Goal: Task Accomplishment & Management: Use online tool/utility

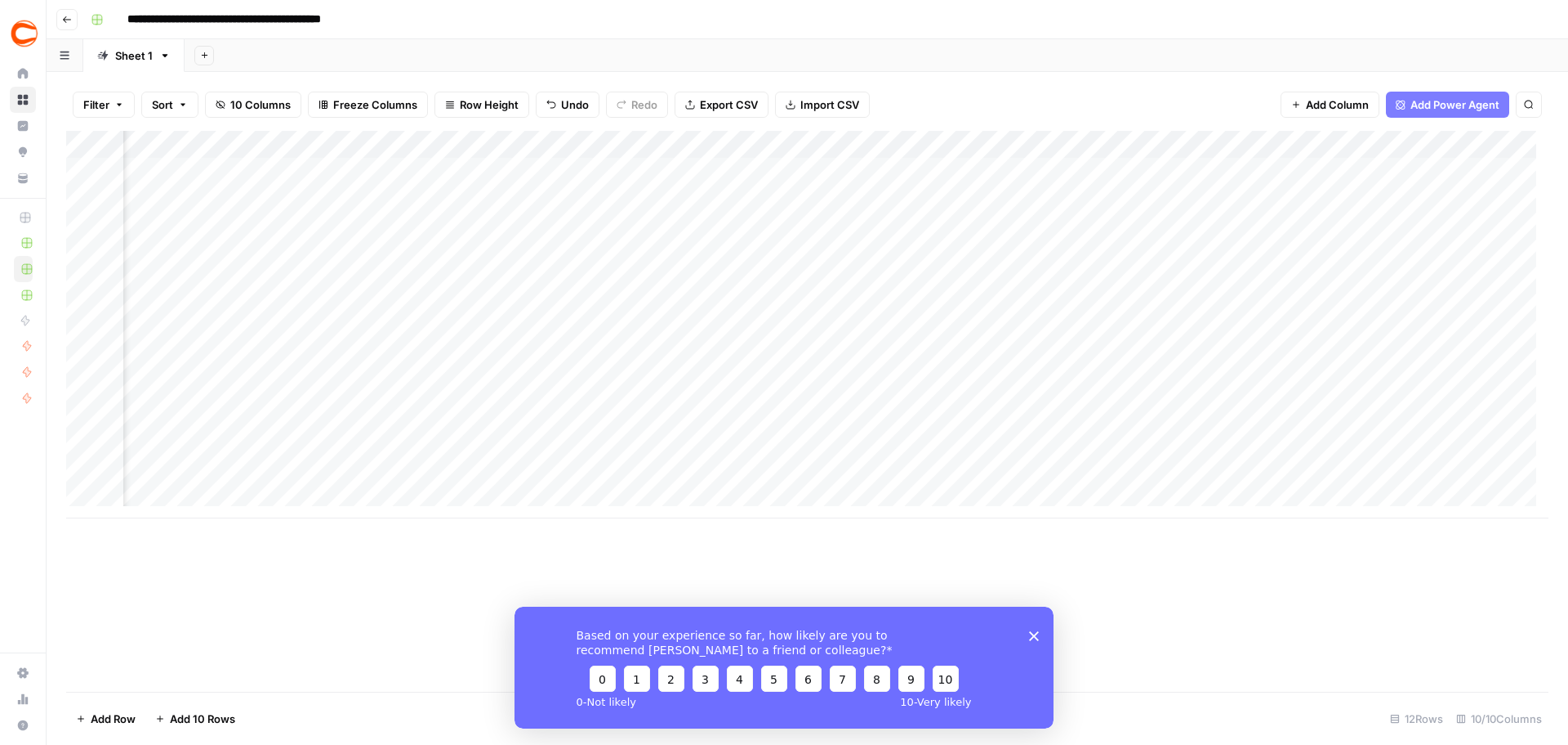
scroll to position [0, 669]
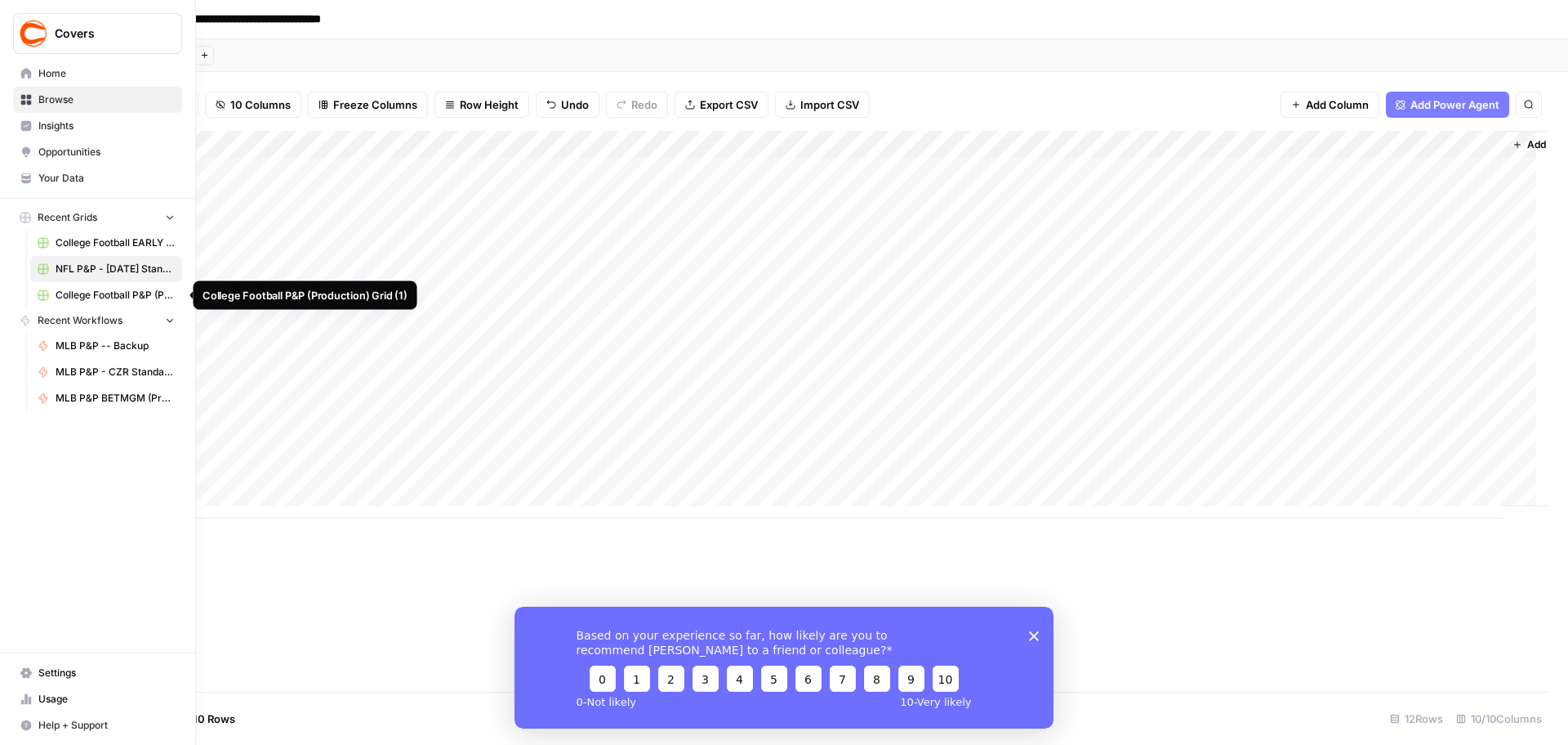
click at [102, 295] on span "College Football P&P (Production) Grid (1)" at bounding box center [114, 295] width 119 height 15
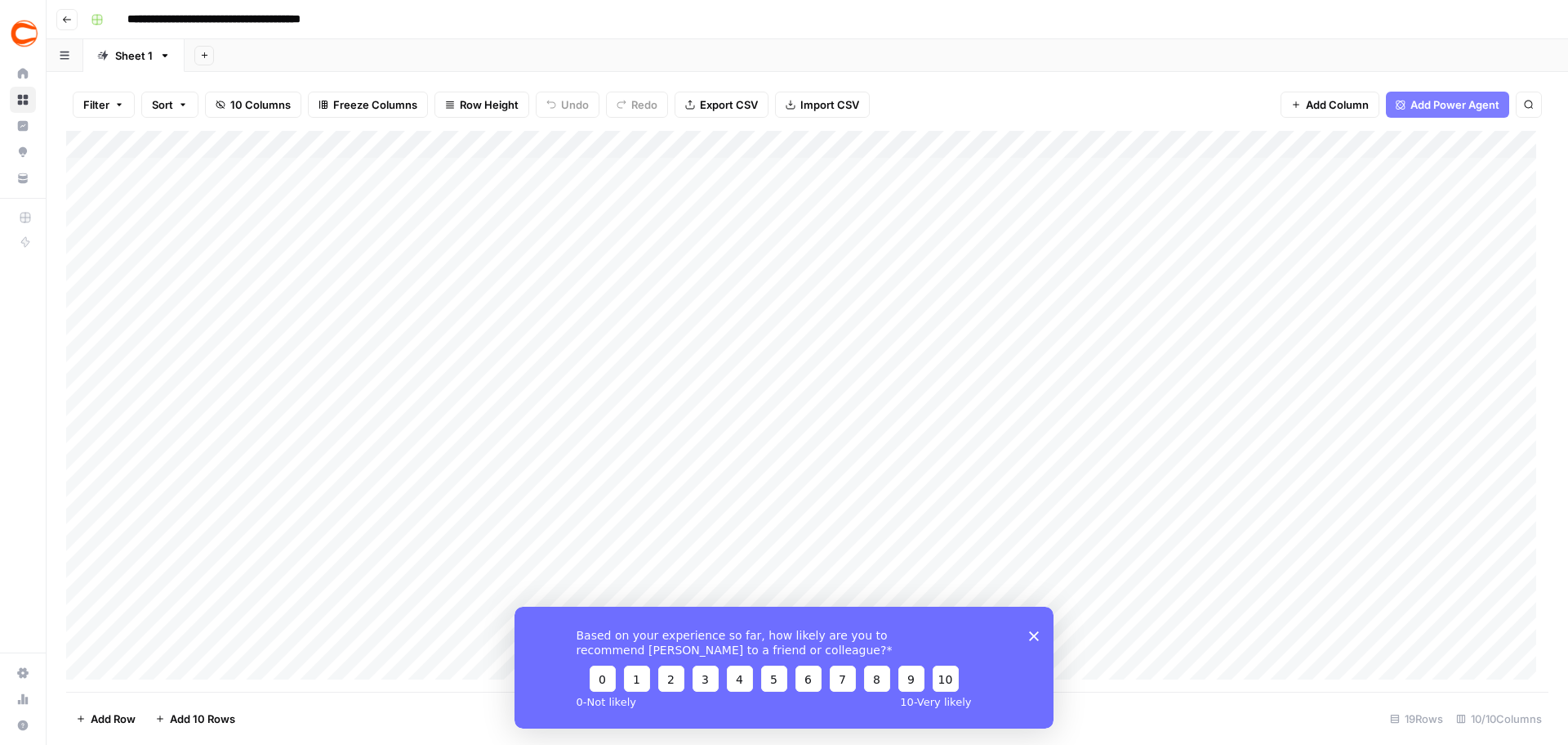
click at [212, 170] on div "Add Column" at bounding box center [807, 411] width 1483 height 561
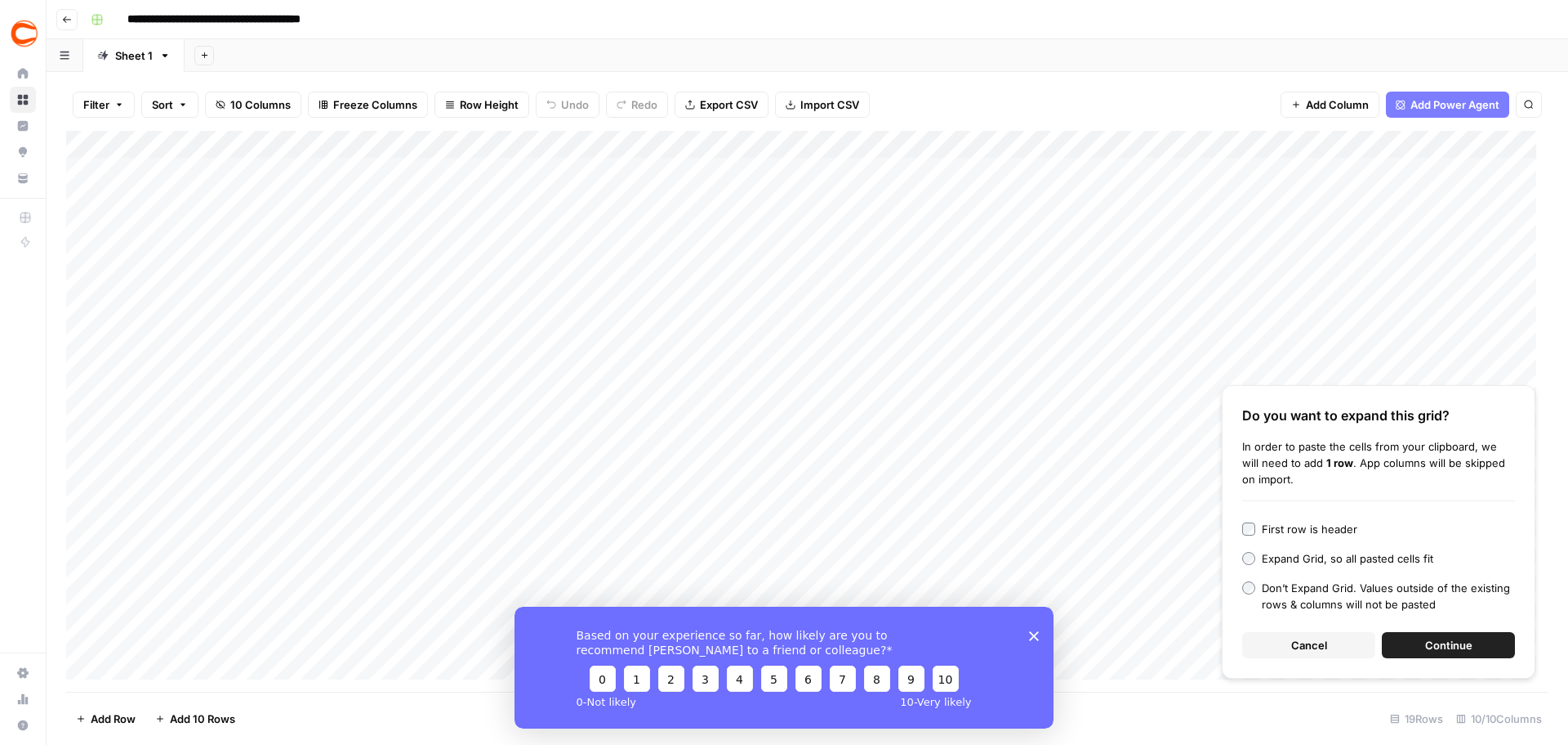
click at [1480, 651] on button "Continue" at bounding box center [1448, 644] width 133 height 26
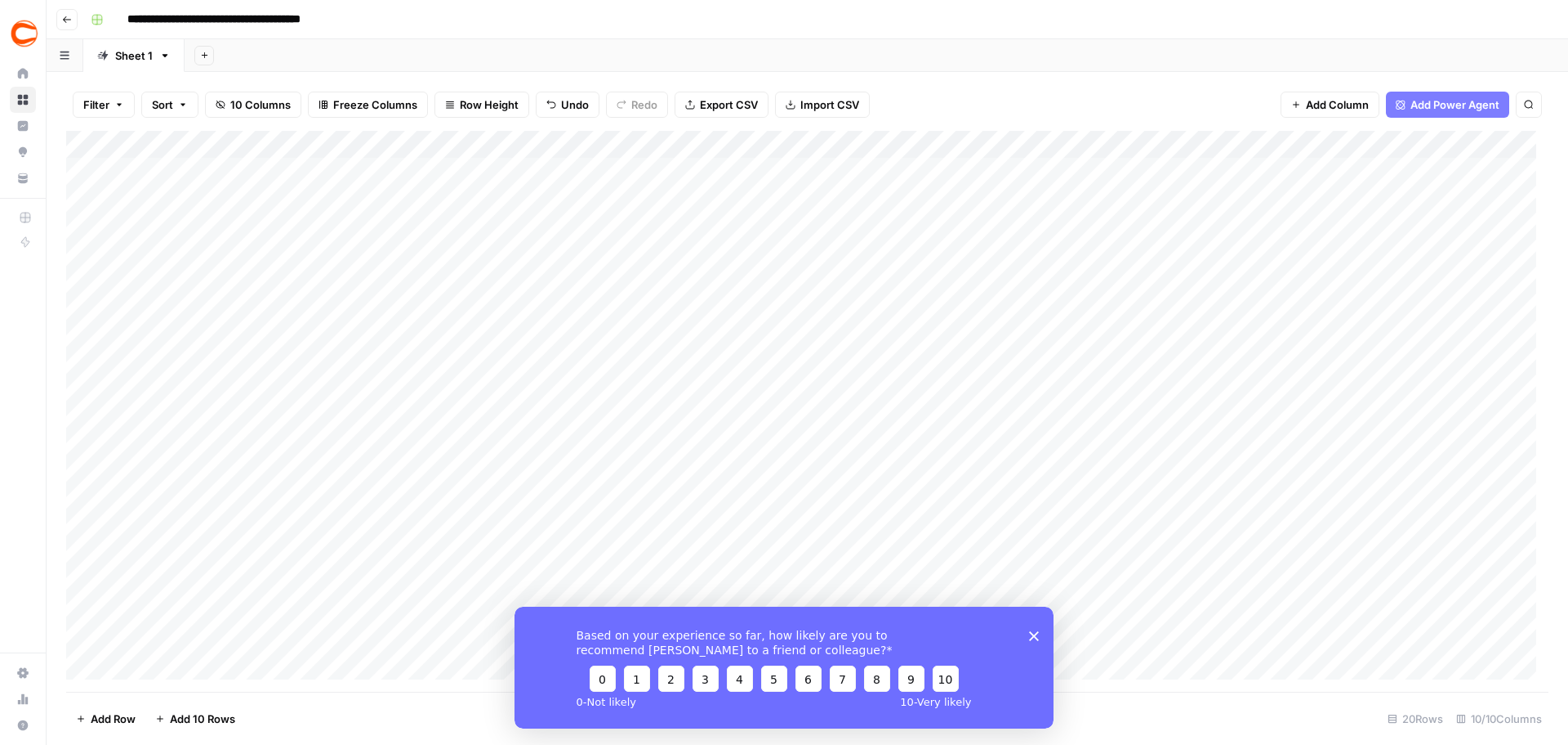
click at [1489, 174] on div "Add Column" at bounding box center [807, 411] width 1483 height 561
click at [1478, 224] on div "Add Column" at bounding box center [807, 411] width 1483 height 561
type input "Jd"
click at [1417, 287] on button "[PERSON_NAME]|46e4e80e-b39d-49f8-a4b0-c9ead6bdd3f4" at bounding box center [1568, 291] width 330 height 20
click at [1483, 256] on div "Add Column" at bounding box center [807, 411] width 1483 height 561
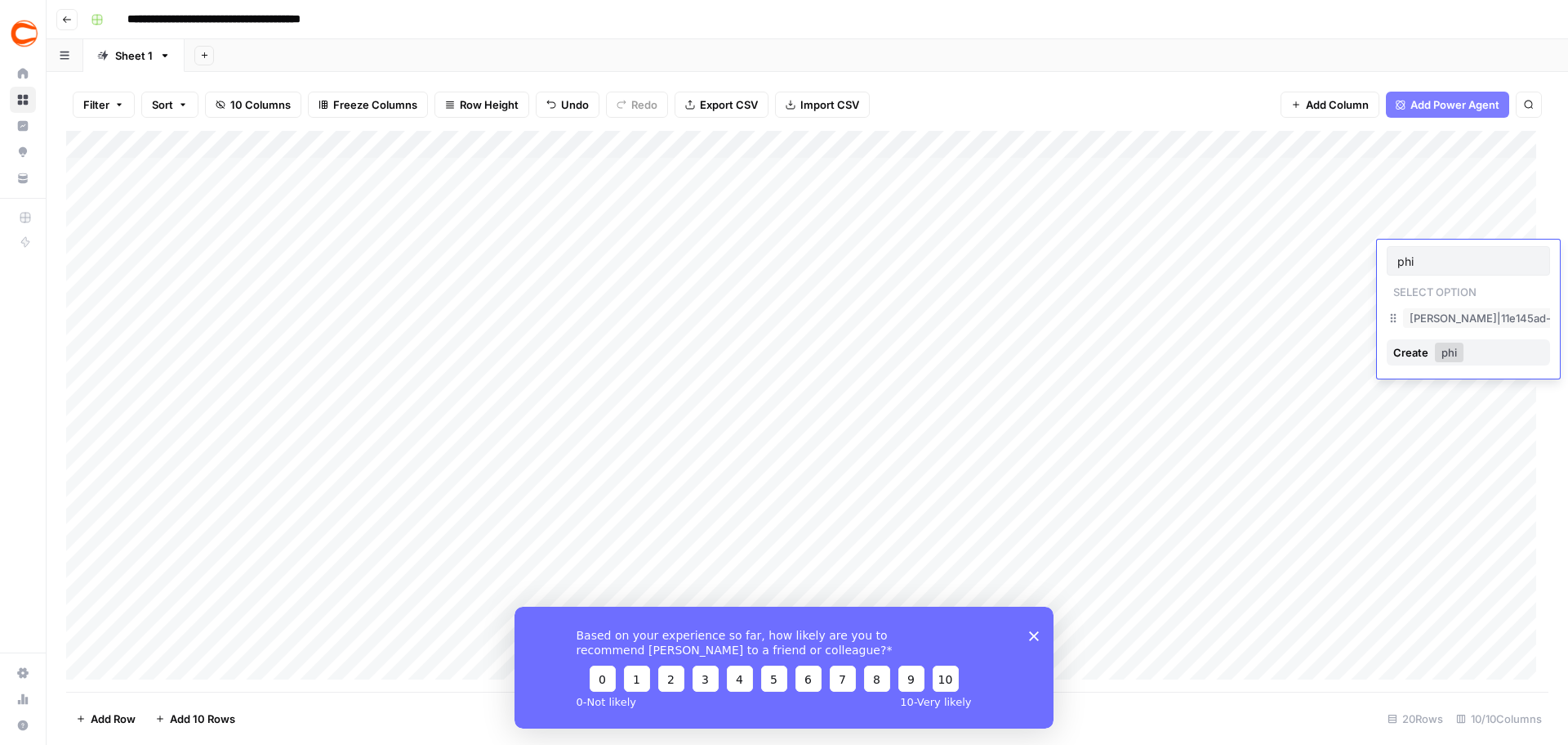
type input "phi"
click at [1422, 313] on button "[PERSON_NAME]|11e145ad-26c1-458e-95f0-f0be3f756b11" at bounding box center [1559, 318] width 311 height 20
click at [1484, 280] on div "Add Column" at bounding box center [807, 411] width 1483 height 561
type input "farm"
click at [1426, 345] on button "[PERSON_NAME]|9e2236a1-36c0-4a81-af09-6dde81193be3" at bounding box center [1563, 346] width 319 height 20
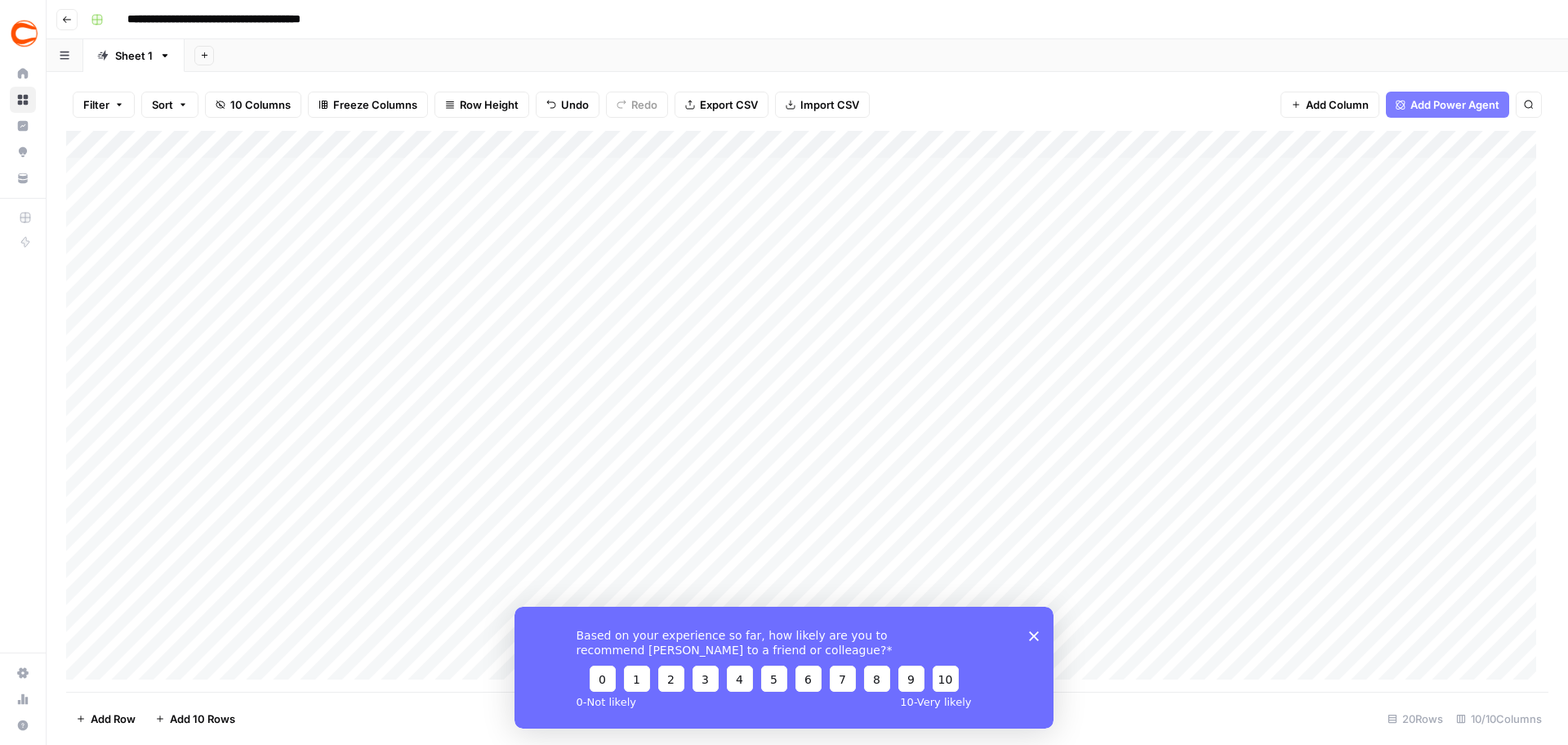
click at [1474, 313] on div "Add Column" at bounding box center [807, 411] width 1483 height 561
type input "enc"
click at [1415, 380] on button "[PERSON_NAME]|8a9d0a8b-94db-4176-b299-c8ac2ccc85f5" at bounding box center [1567, 373] width 327 height 20
click at [1470, 342] on div "Add Column" at bounding box center [807, 411] width 1483 height 561
type input "scim"
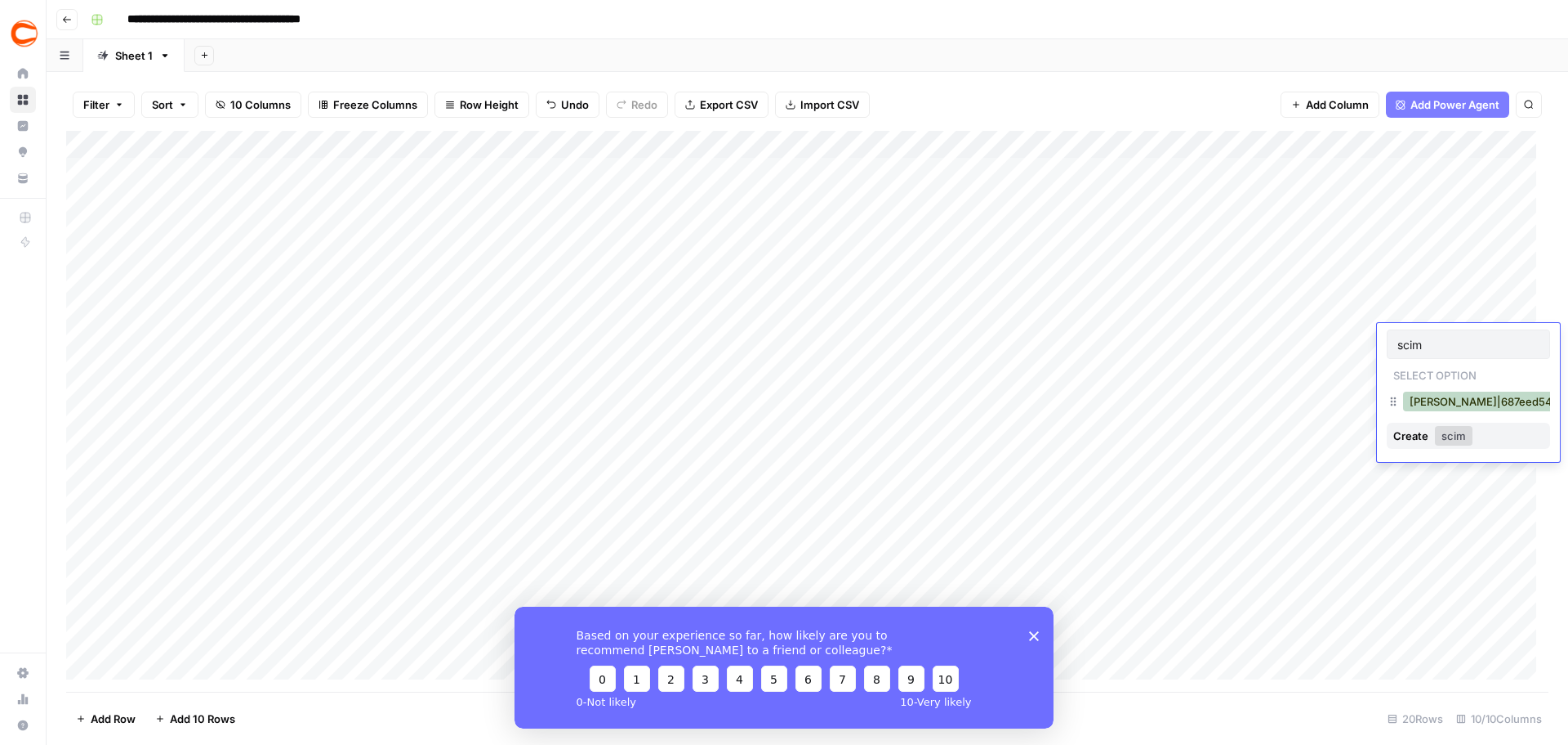
click at [1423, 402] on button "[PERSON_NAME]|687eed54-692e-4d39-a838-45e92204d857" at bounding box center [1570, 402] width 333 height 20
click at [1484, 363] on div "Add Column" at bounding box center [807, 411] width 1483 height 561
type input "phil"
click at [1449, 420] on button "[PERSON_NAME]|11e145ad-26c1-458e-95f0-f0be3f756b11" at bounding box center [1559, 430] width 311 height 20
click at [1485, 389] on div "Add Column" at bounding box center [807, 411] width 1483 height 561
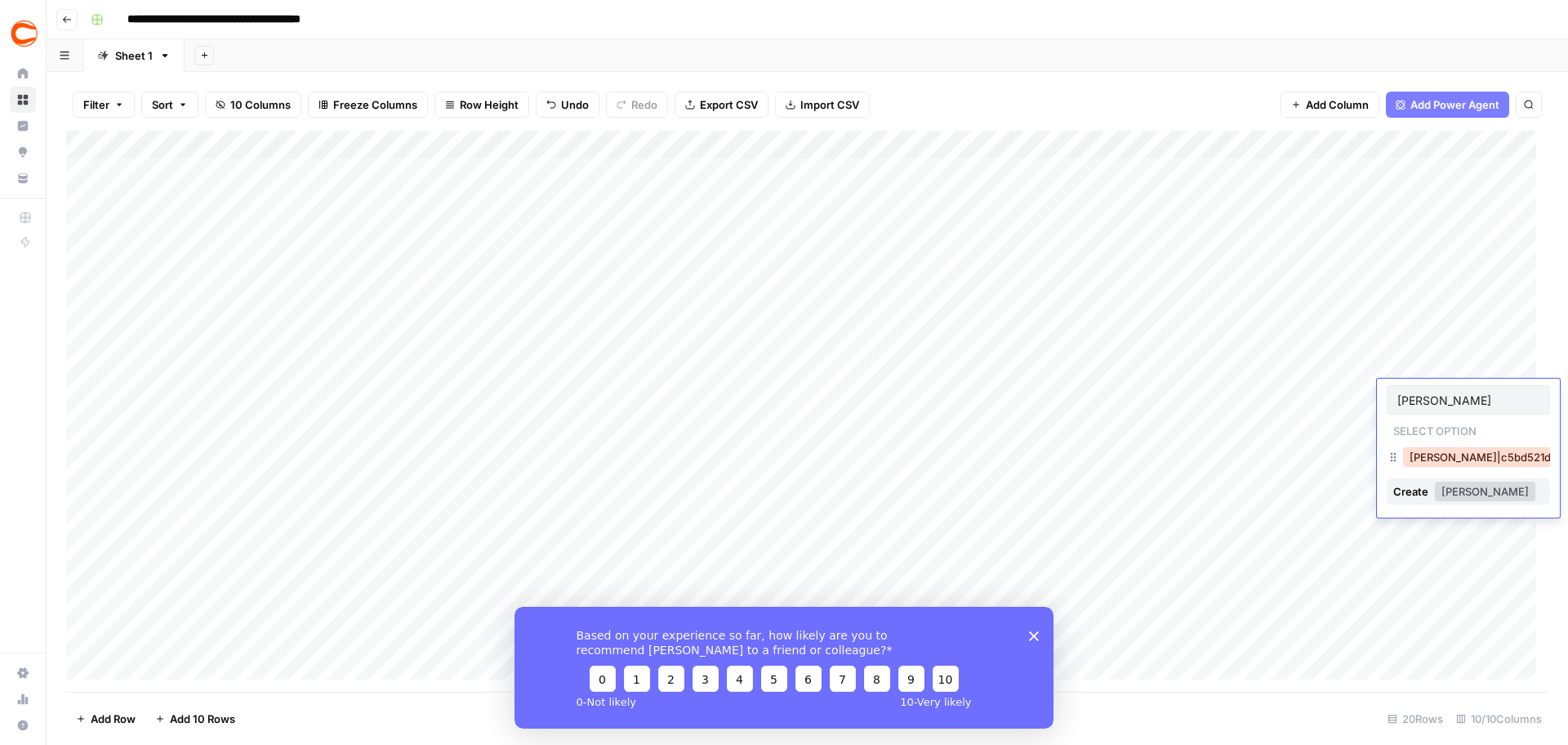
type input "[PERSON_NAME]"
click at [1413, 460] on button "[PERSON_NAME]|c5bd521d-495c-4c91-b7e1-78737e2d0d89" at bounding box center [1564, 457] width 322 height 20
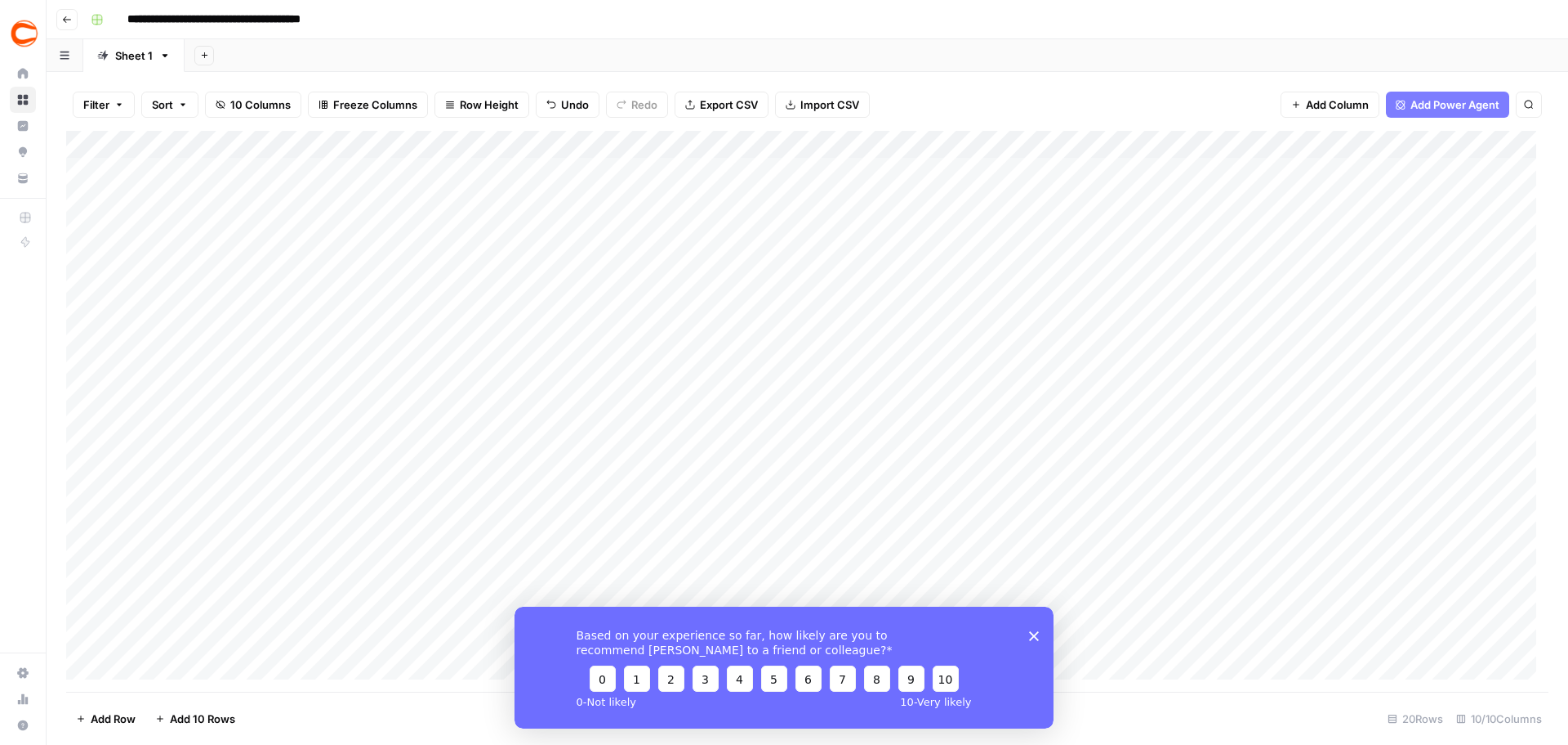
click at [1464, 418] on div "Add Column" at bounding box center [807, 411] width 1483 height 561
click at [1477, 418] on div "Add Column" at bounding box center [807, 411] width 1483 height 561
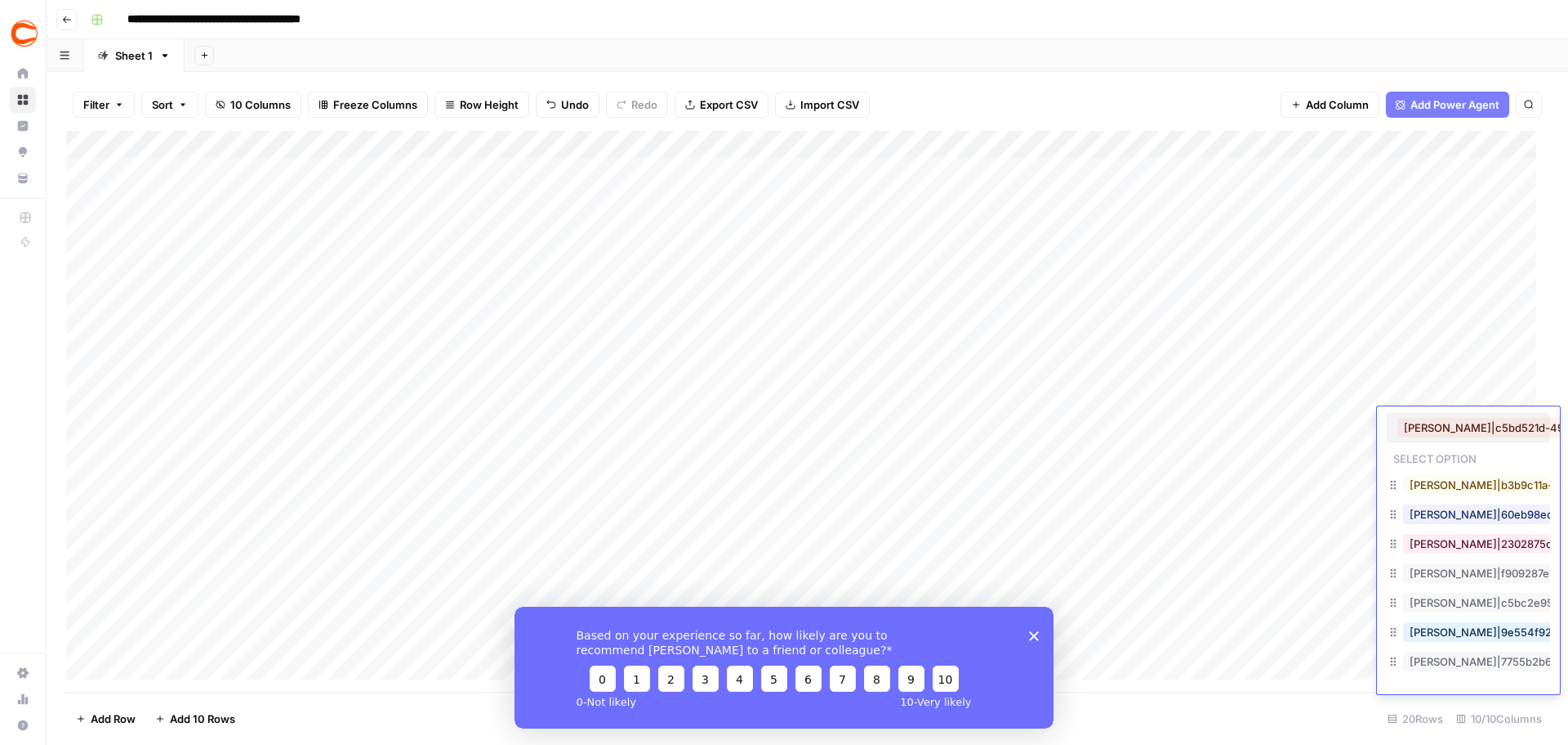
scroll to position [0, 148]
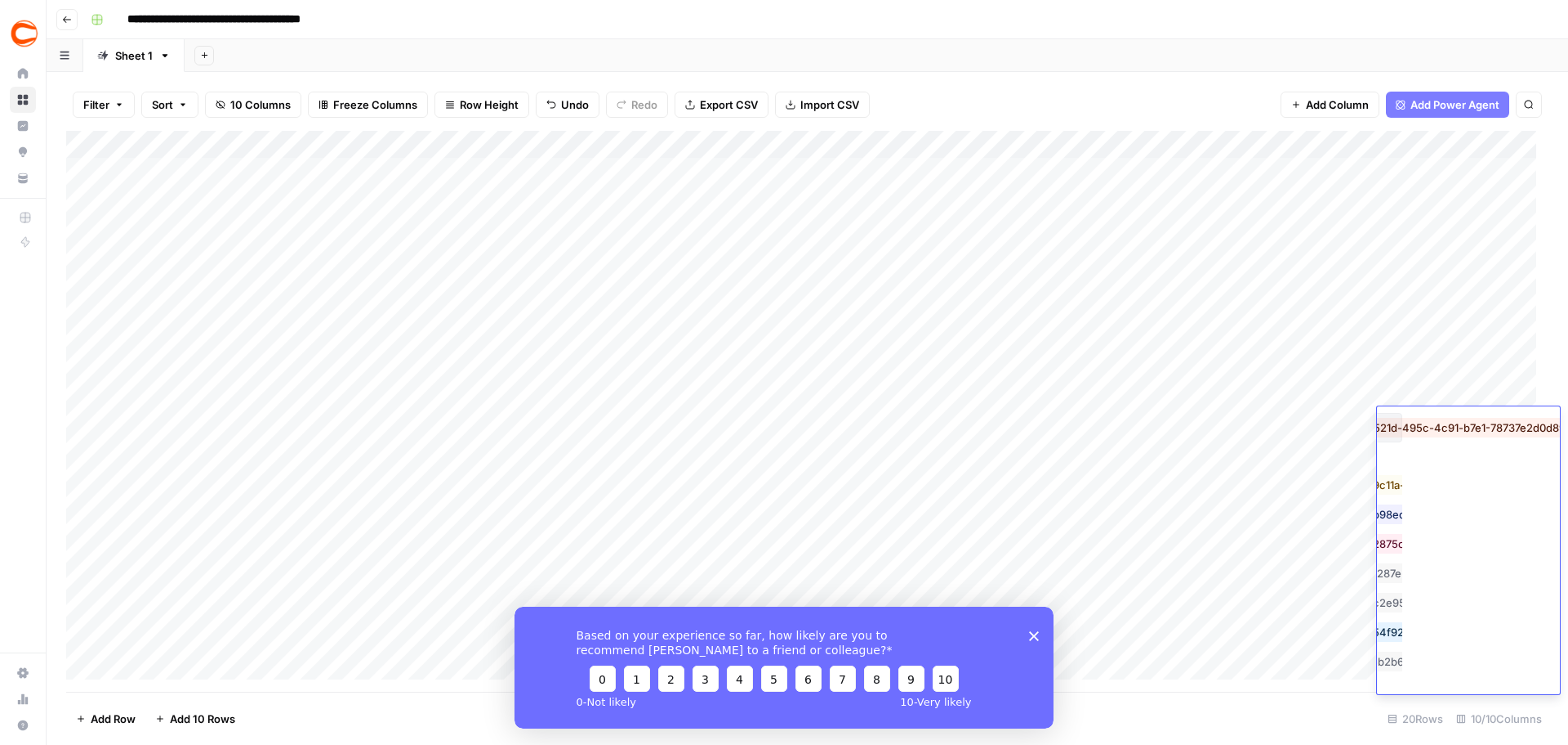
click at [1347, 372] on div "Add Column" at bounding box center [807, 411] width 1483 height 561
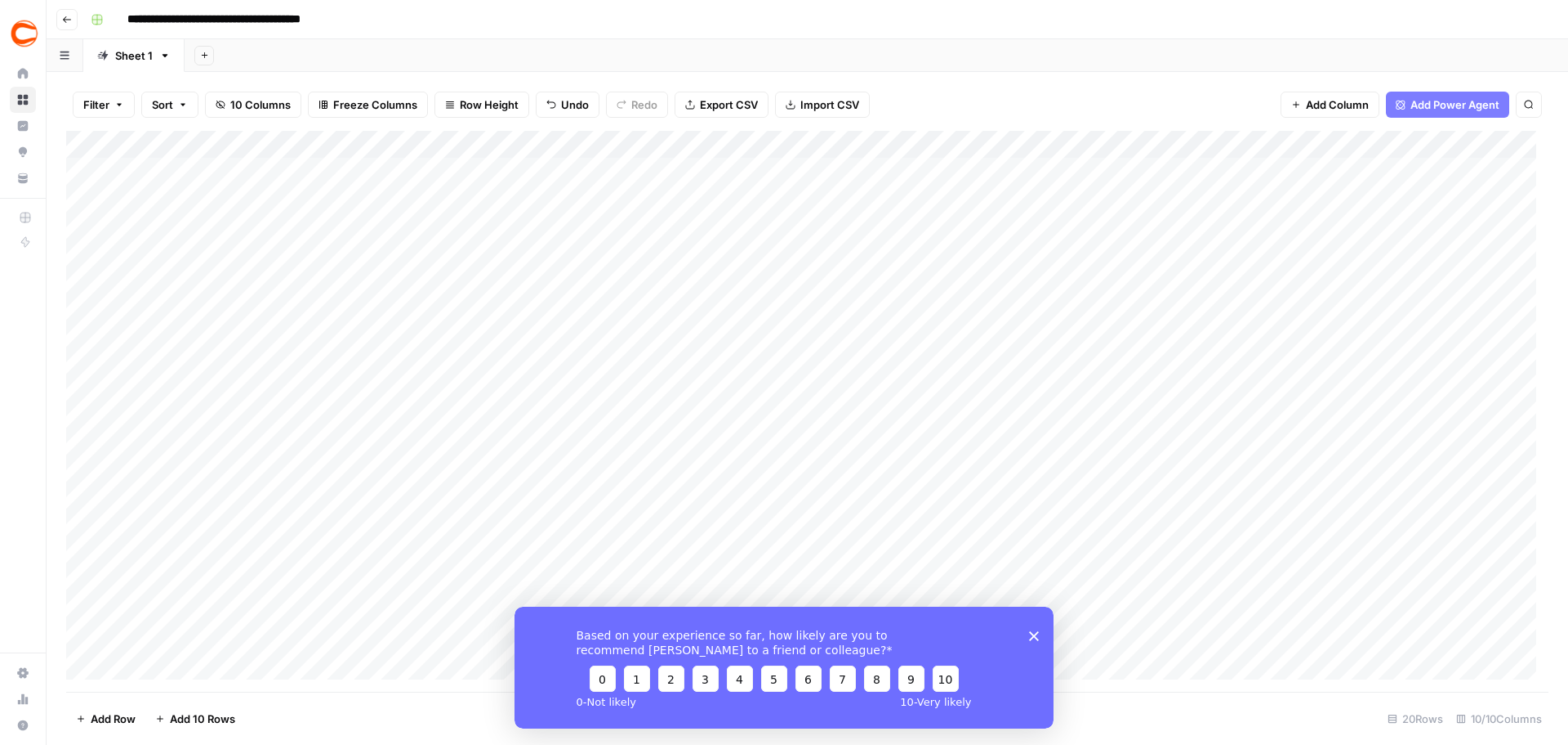
click at [1468, 412] on div "Add Column" at bounding box center [807, 411] width 1483 height 561
type input "[PERSON_NAME]"
click at [1420, 490] on button "[PERSON_NAME]|09b04b59-5bac-4944-8d67-e85276989805" at bounding box center [1571, 485] width 334 height 20
click at [1477, 446] on div "Add Column" at bounding box center [807, 411] width 1483 height 561
type input "jd"
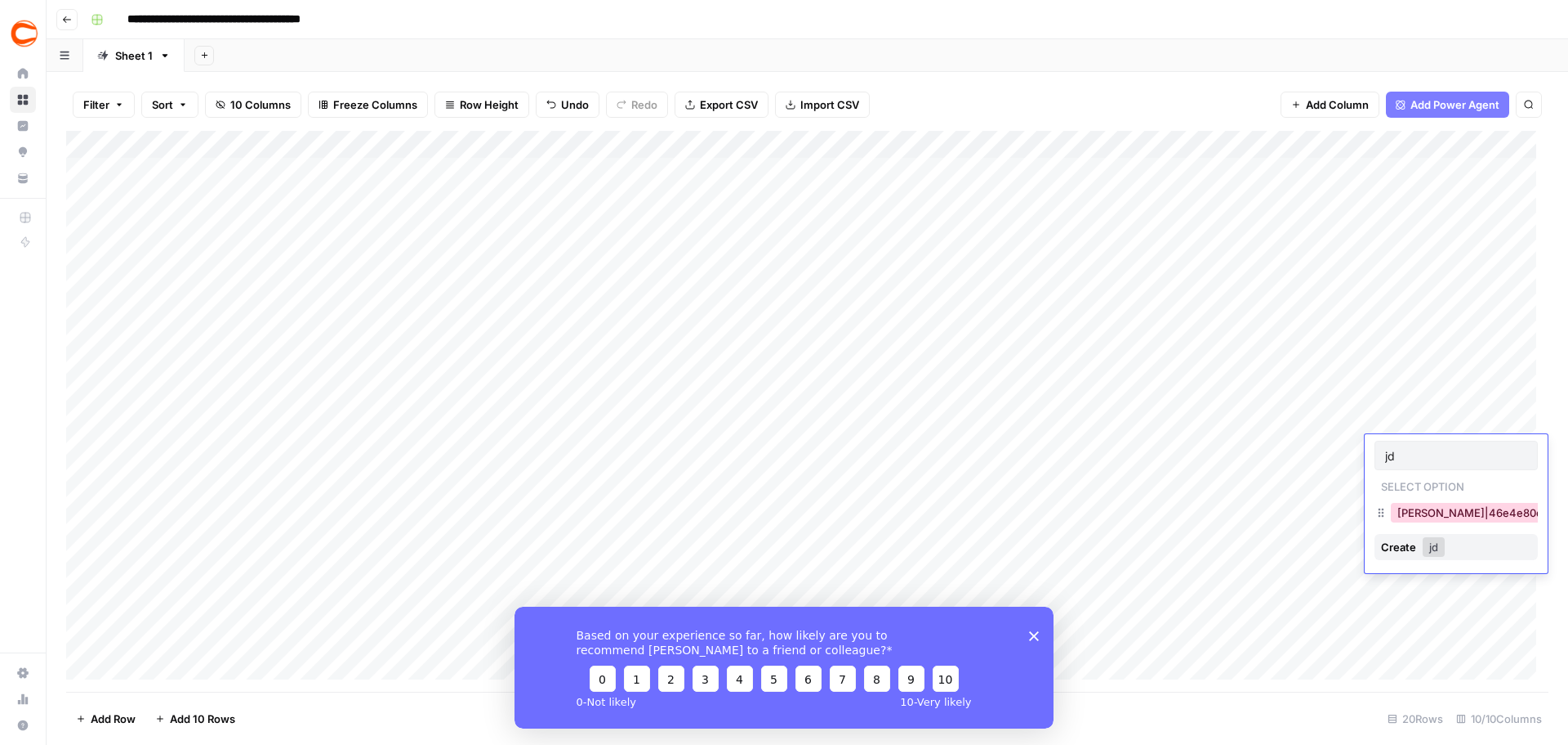
click at [1412, 507] on button "[PERSON_NAME]|46e4e80e-b39d-49f8-a4b0-c9ead6bdd3f4" at bounding box center [1555, 512] width 330 height 20
click at [1483, 474] on div "Add Column" at bounding box center [807, 411] width 1483 height 561
type input "farm"
click at [1415, 535] on button "[PERSON_NAME]|9e2236a1-36c0-4a81-af09-6dde81193be3" at bounding box center [1550, 541] width 319 height 20
click at [1487, 496] on div "Add Column" at bounding box center [807, 411] width 1483 height 561
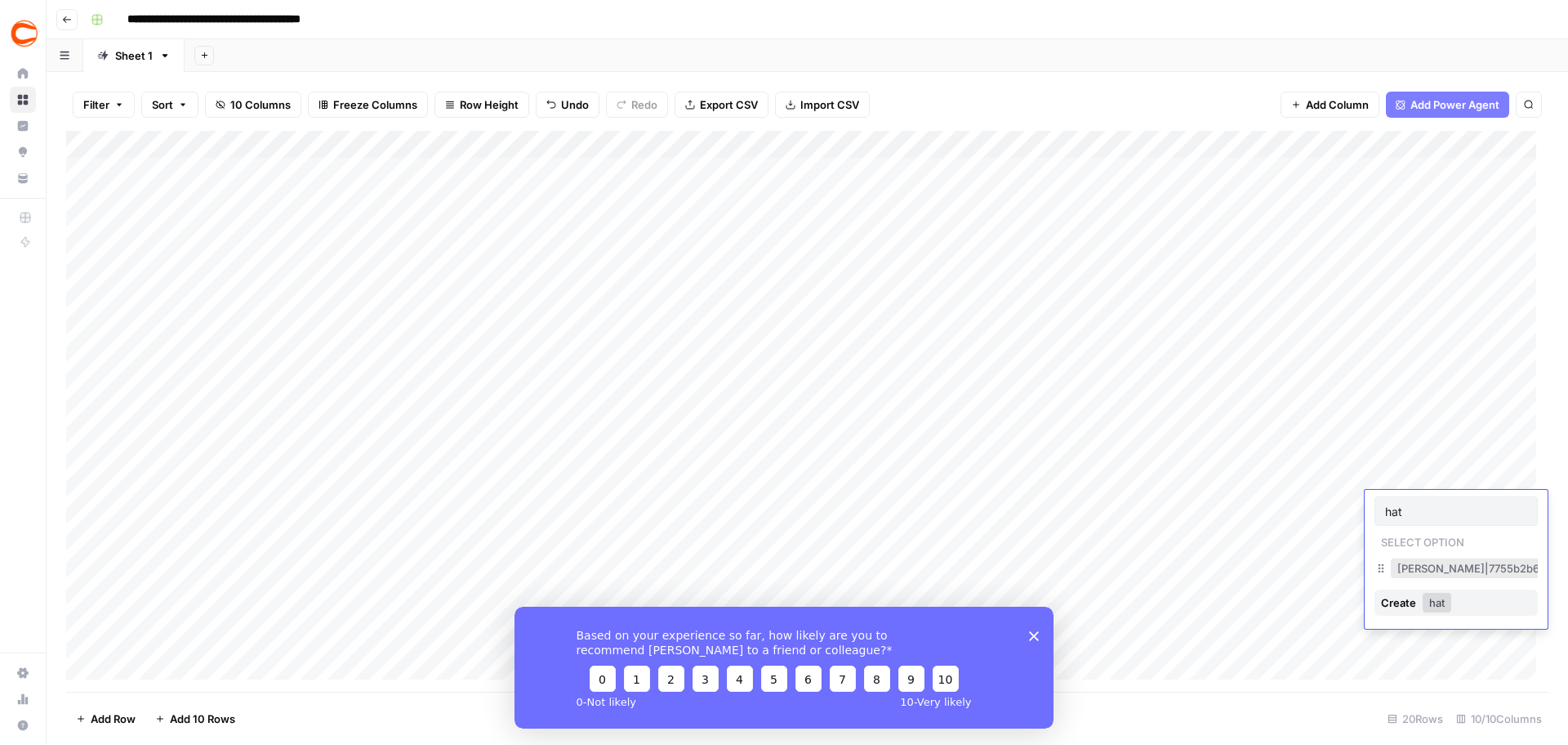
type input "hat"
click at [1404, 573] on button "[PERSON_NAME]|7755b2b6-1794-4b5d-a818-5dbf8e00acc6" at bounding box center [1553, 568] width 323 height 20
click at [1479, 536] on div "Add Column" at bounding box center [807, 411] width 1483 height 561
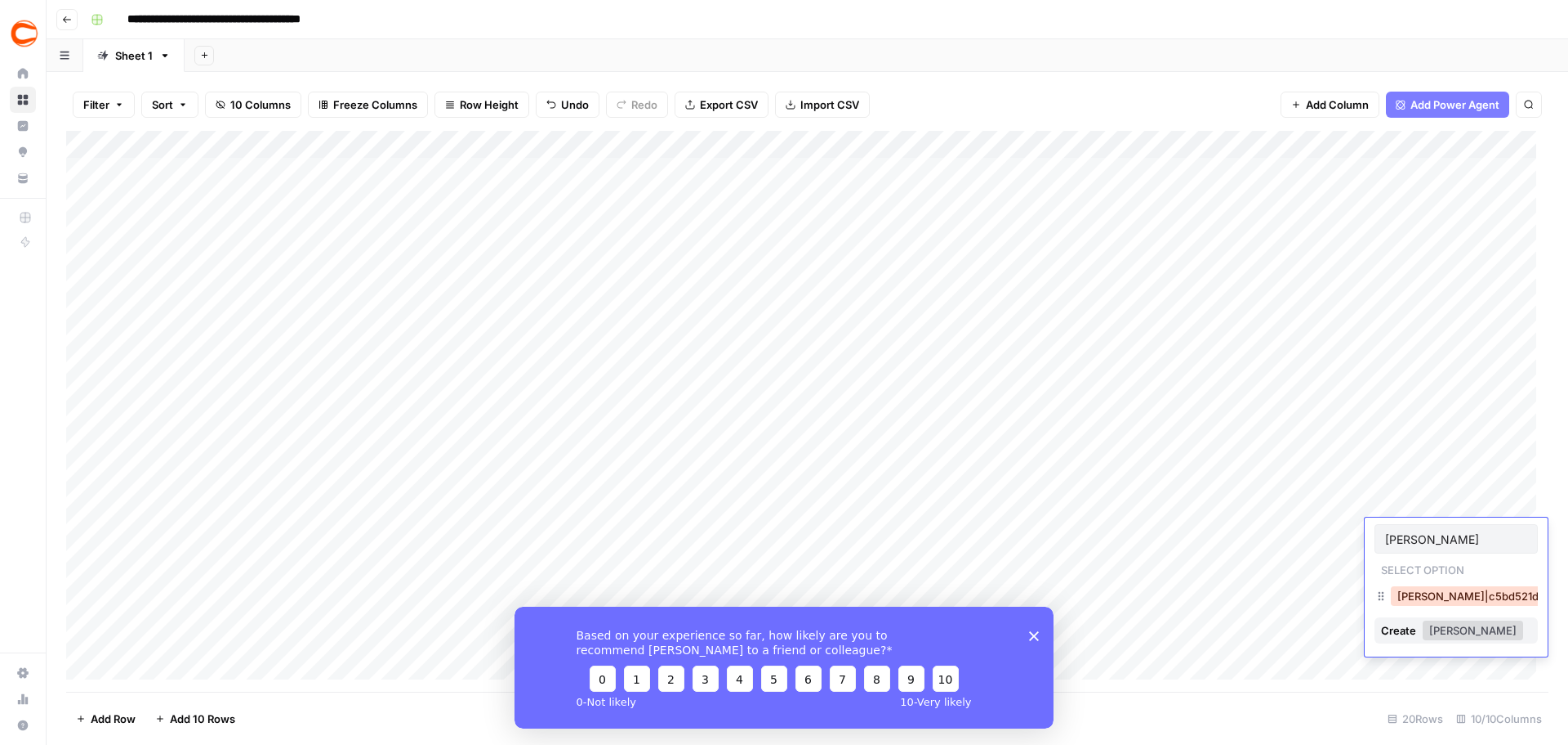
type input "[PERSON_NAME]"
click at [1405, 591] on button "[PERSON_NAME]|c5bd521d-495c-4c91-b7e1-78737e2d0d89" at bounding box center [1552, 596] width 322 height 20
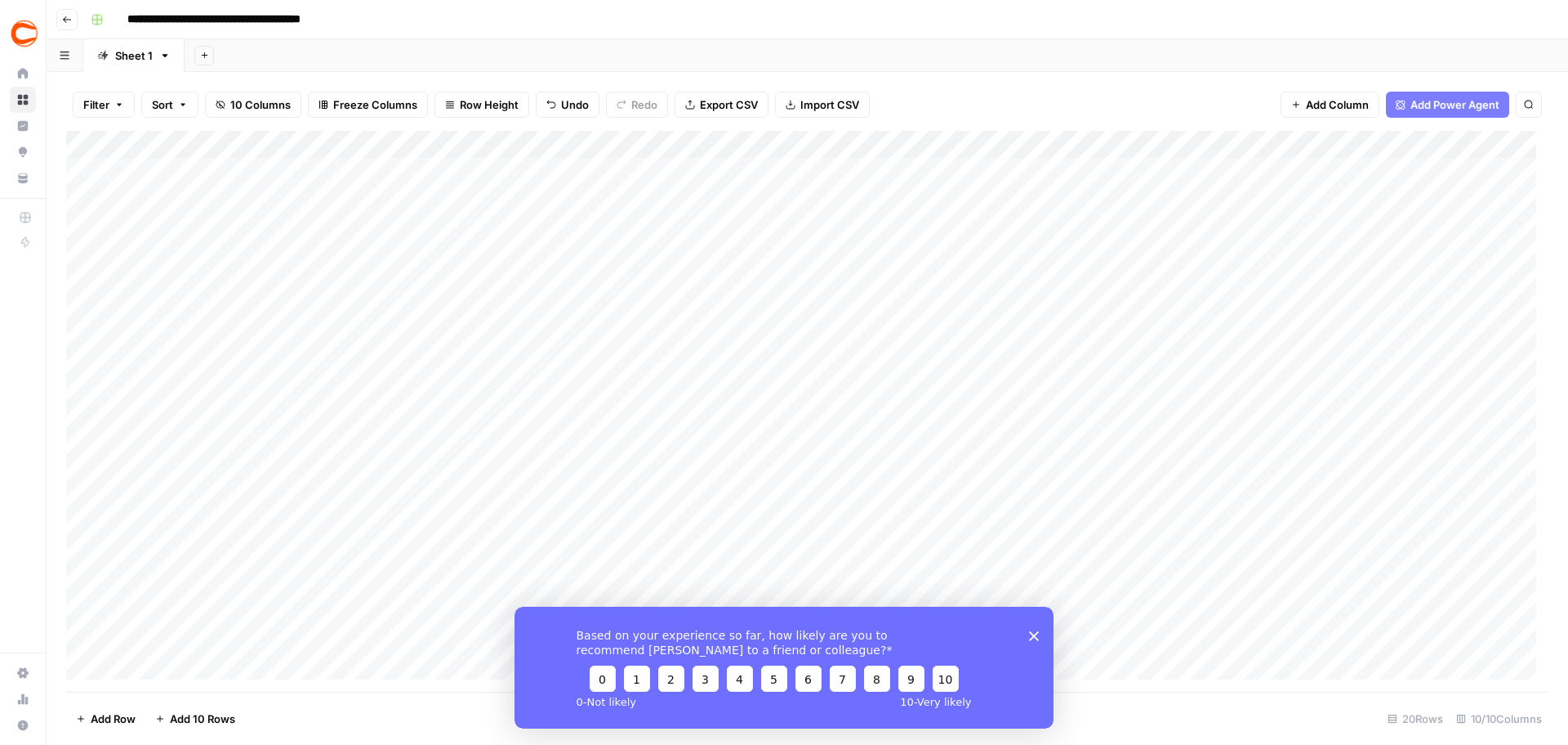
click at [1474, 554] on div "Add Column" at bounding box center [807, 411] width 1483 height 561
type input "hat"
click at [1420, 621] on button "[PERSON_NAME]|7755b2b6-1794-4b5d-a818-5dbf8e00acc6" at bounding box center [1553, 624] width 323 height 20
click at [1470, 589] on div "Add Column" at bounding box center [807, 411] width 1483 height 561
type input "hat"
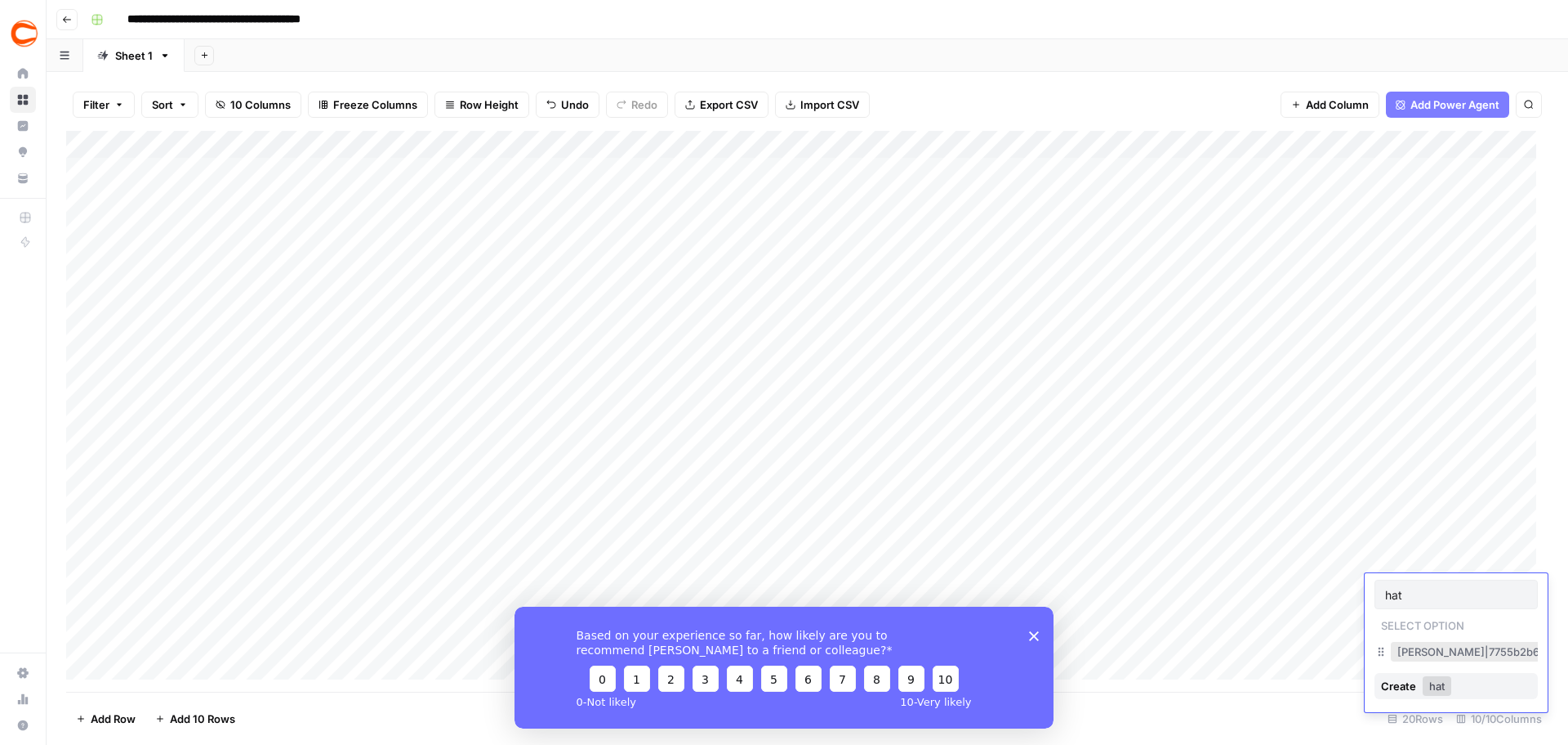
click at [1408, 647] on button "[PERSON_NAME]|7755b2b6-1794-4b5d-a818-5dbf8e00acc6" at bounding box center [1553, 651] width 323 height 20
click at [1471, 615] on div "Add Column" at bounding box center [807, 411] width 1483 height 561
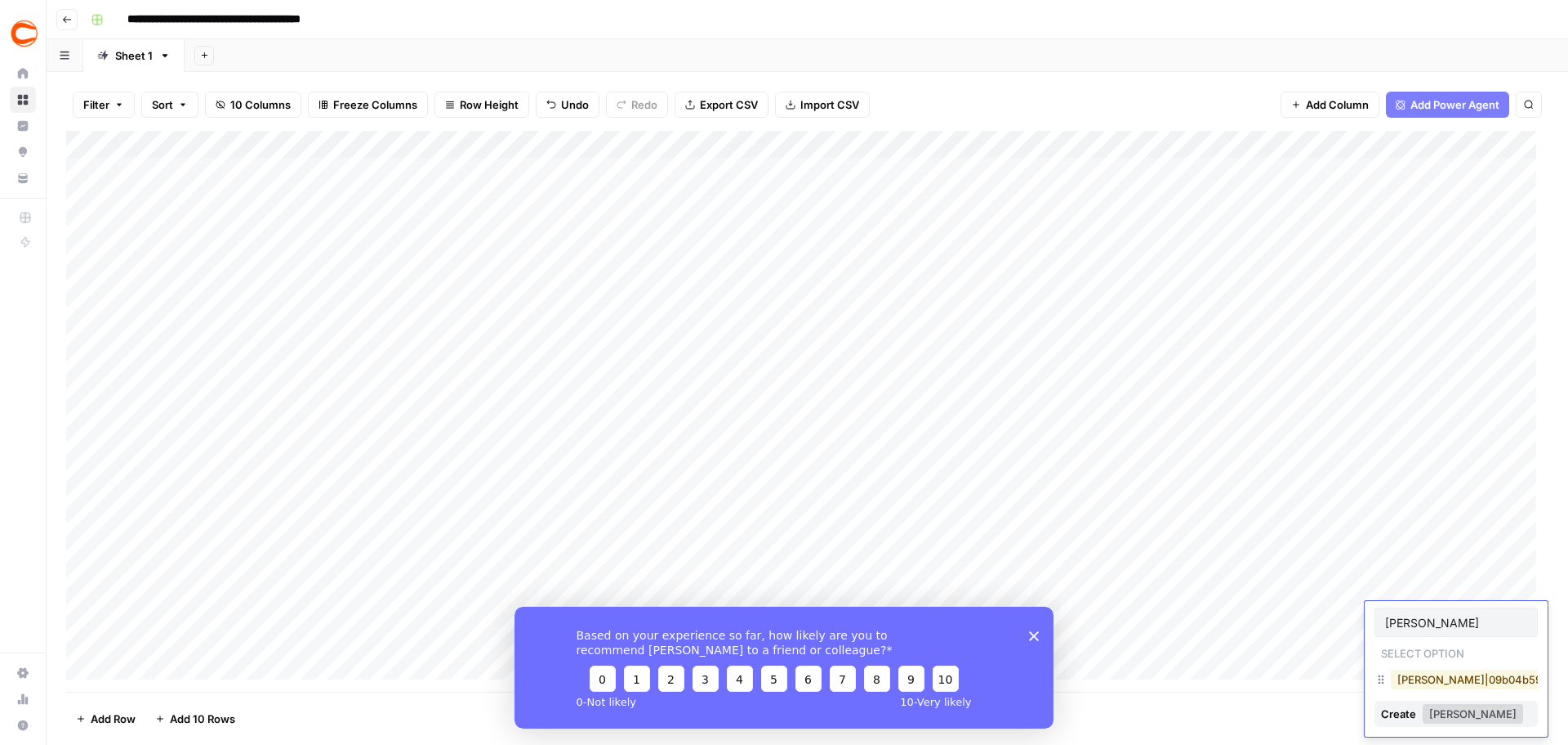
type input "[PERSON_NAME]"
click at [1411, 674] on button "[PERSON_NAME]|09b04b59-5bac-4944-8d67-e85276989805" at bounding box center [1558, 680] width 334 height 20
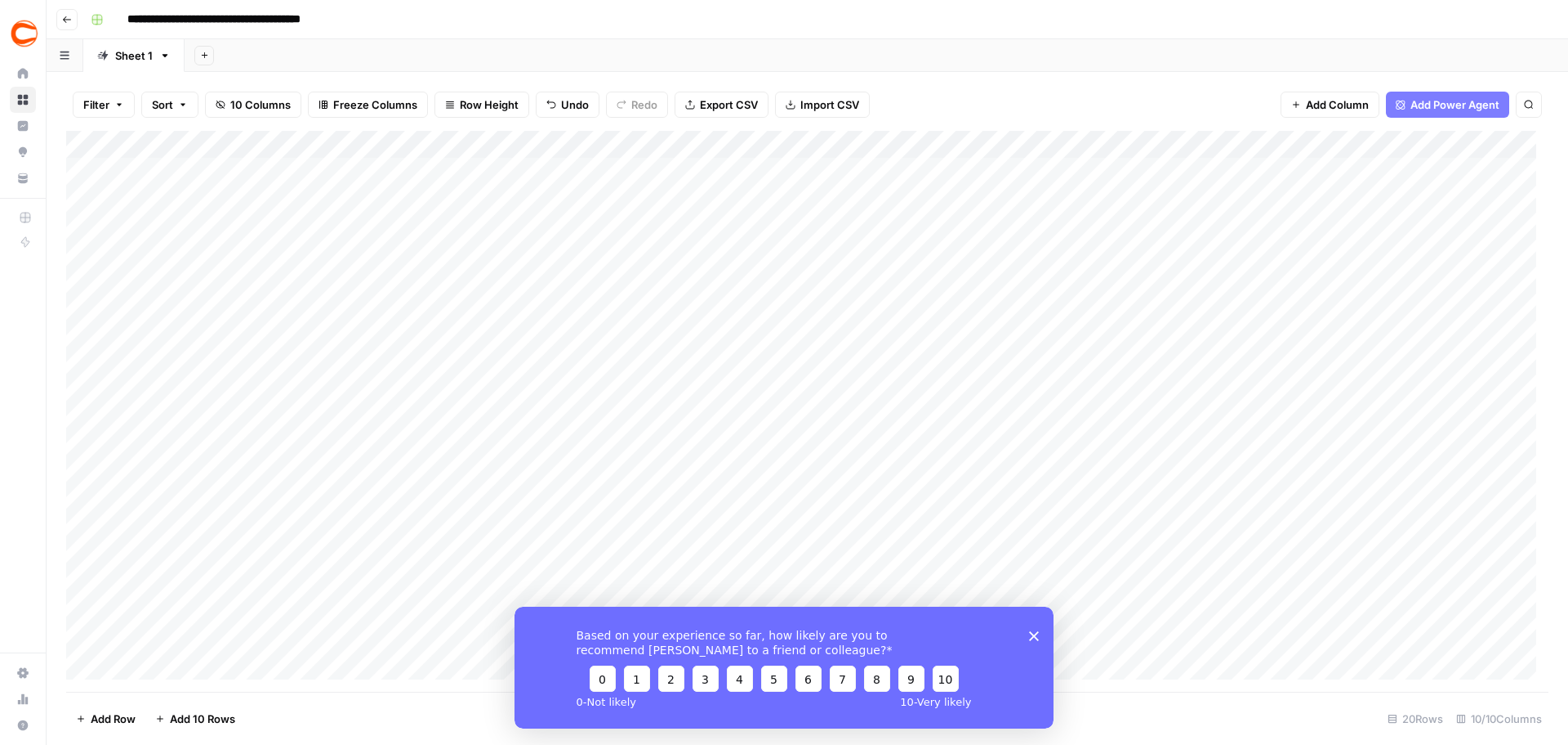
click at [1475, 637] on div "Add Column" at bounding box center [807, 411] width 1483 height 561
type input "cal"
click at [1423, 704] on button "[PERSON_NAME]|2302875c-3bc9-4d27-8c39-94d834df49d2" at bounding box center [1556, 707] width 331 height 20
click at [1473, 672] on div "Add Column" at bounding box center [807, 411] width 1483 height 561
type input "farm"
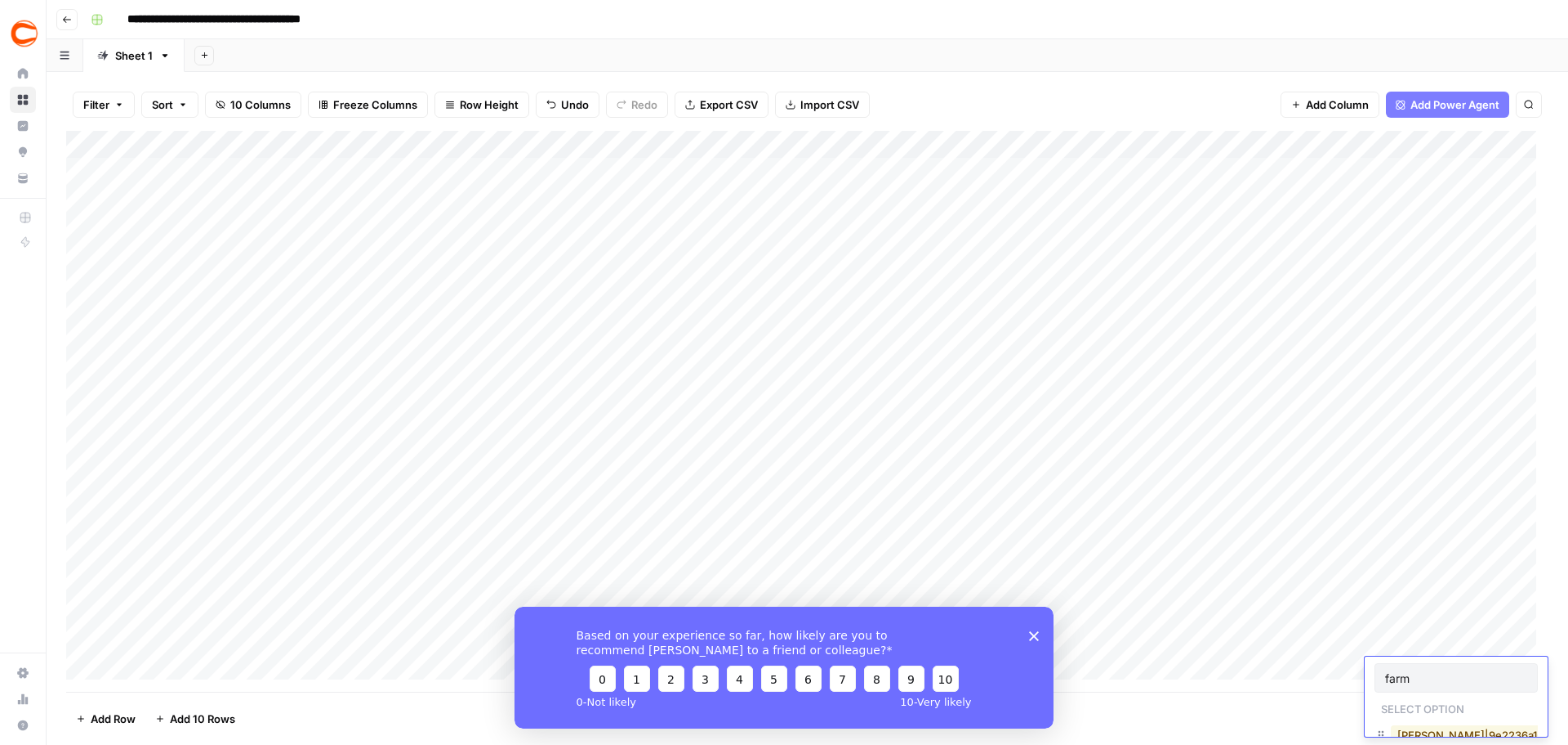
click at [1433, 730] on button "[PERSON_NAME]|9e2236a1-36c0-4a81-af09-6dde81193be3" at bounding box center [1550, 735] width 319 height 20
click at [1475, 631] on div "Add Column" at bounding box center [807, 411] width 1483 height 561
type input "jd"
click at [1409, 700] on button "[PERSON_NAME]|46e4e80e-b39d-49f8-a4b0-c9ead6bdd3f4" at bounding box center [1555, 701] width 330 height 20
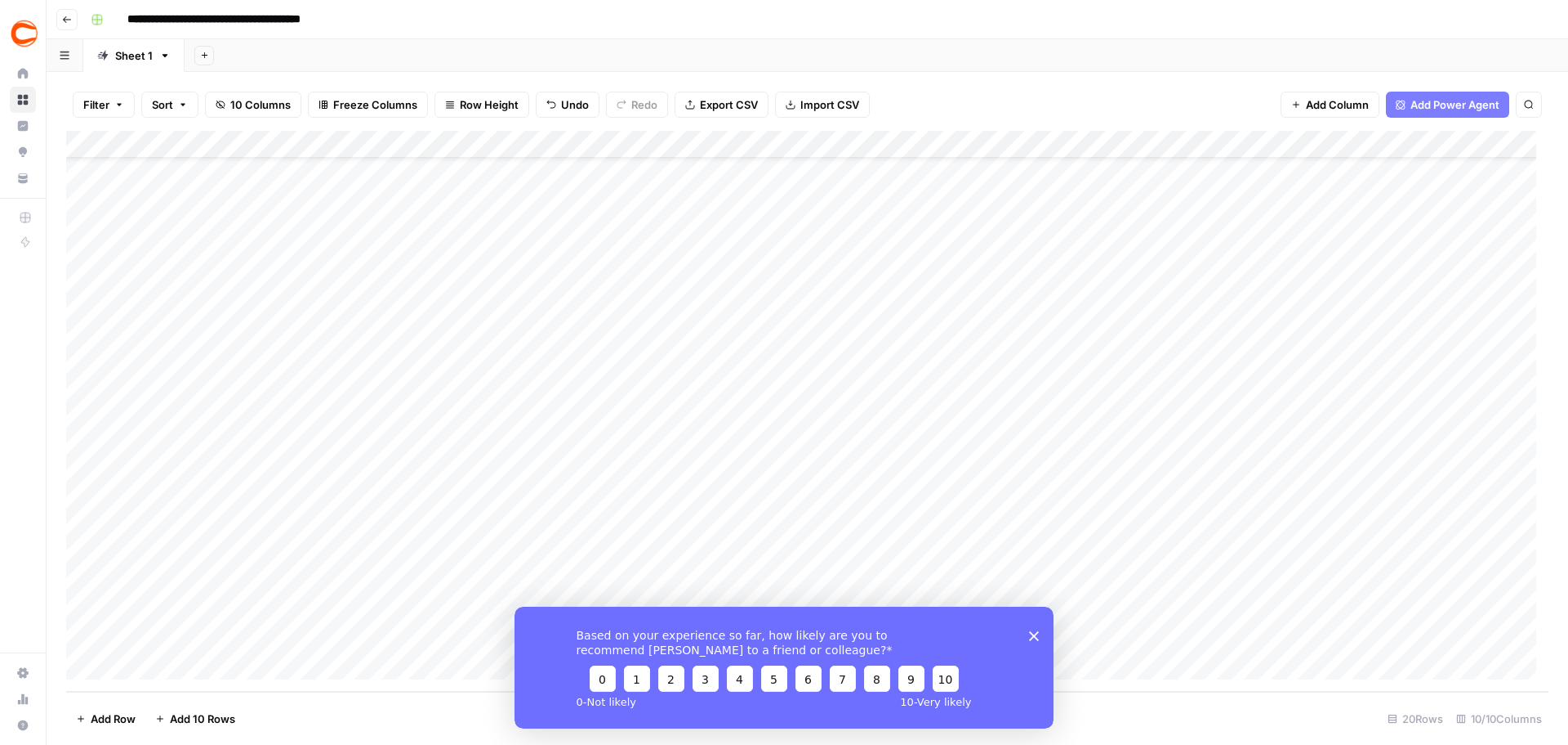
click at [1038, 633] on icon "Close survey" at bounding box center [1034, 635] width 10 height 10
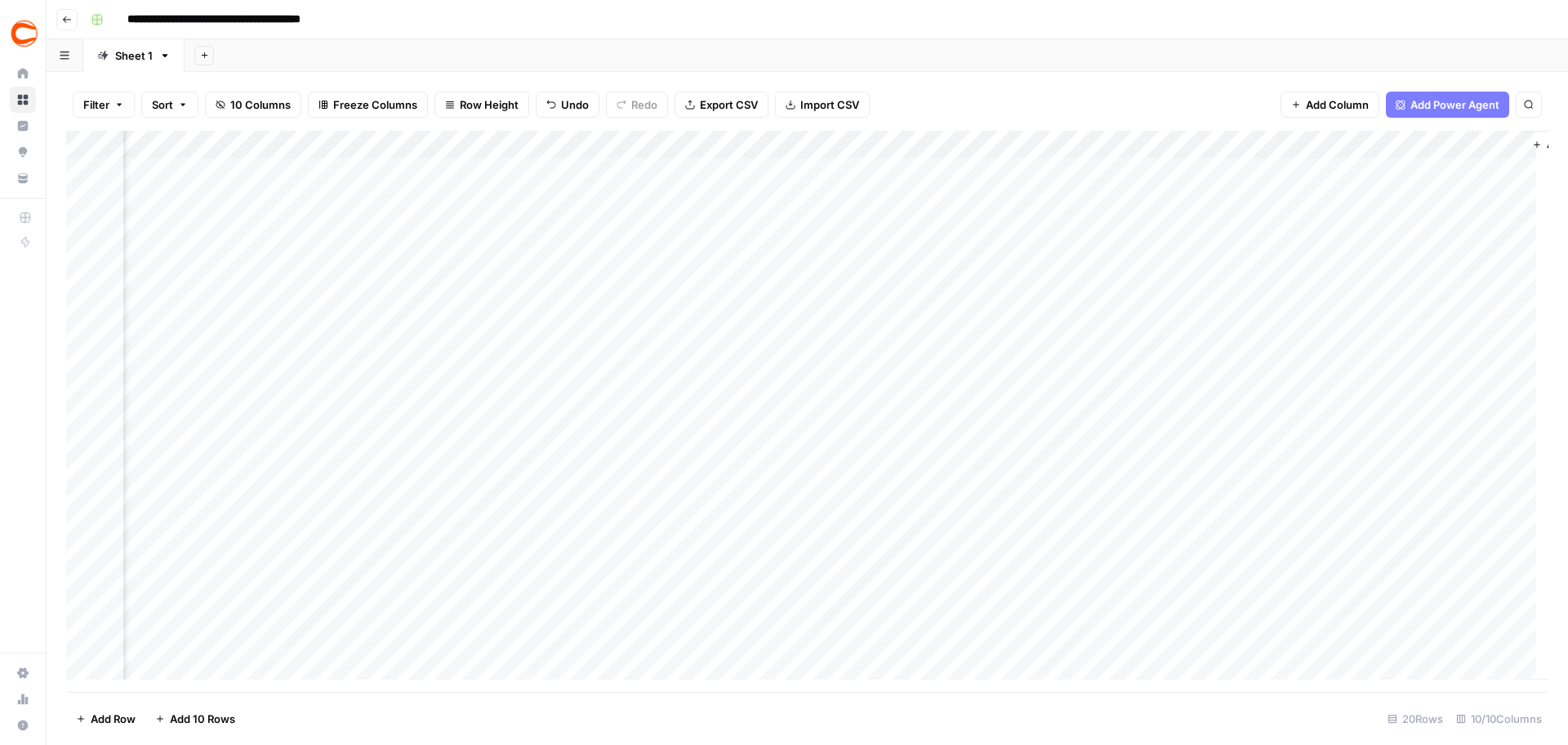
scroll to position [0, 623]
click at [1352, 145] on div "Add Column" at bounding box center [807, 411] width 1483 height 561
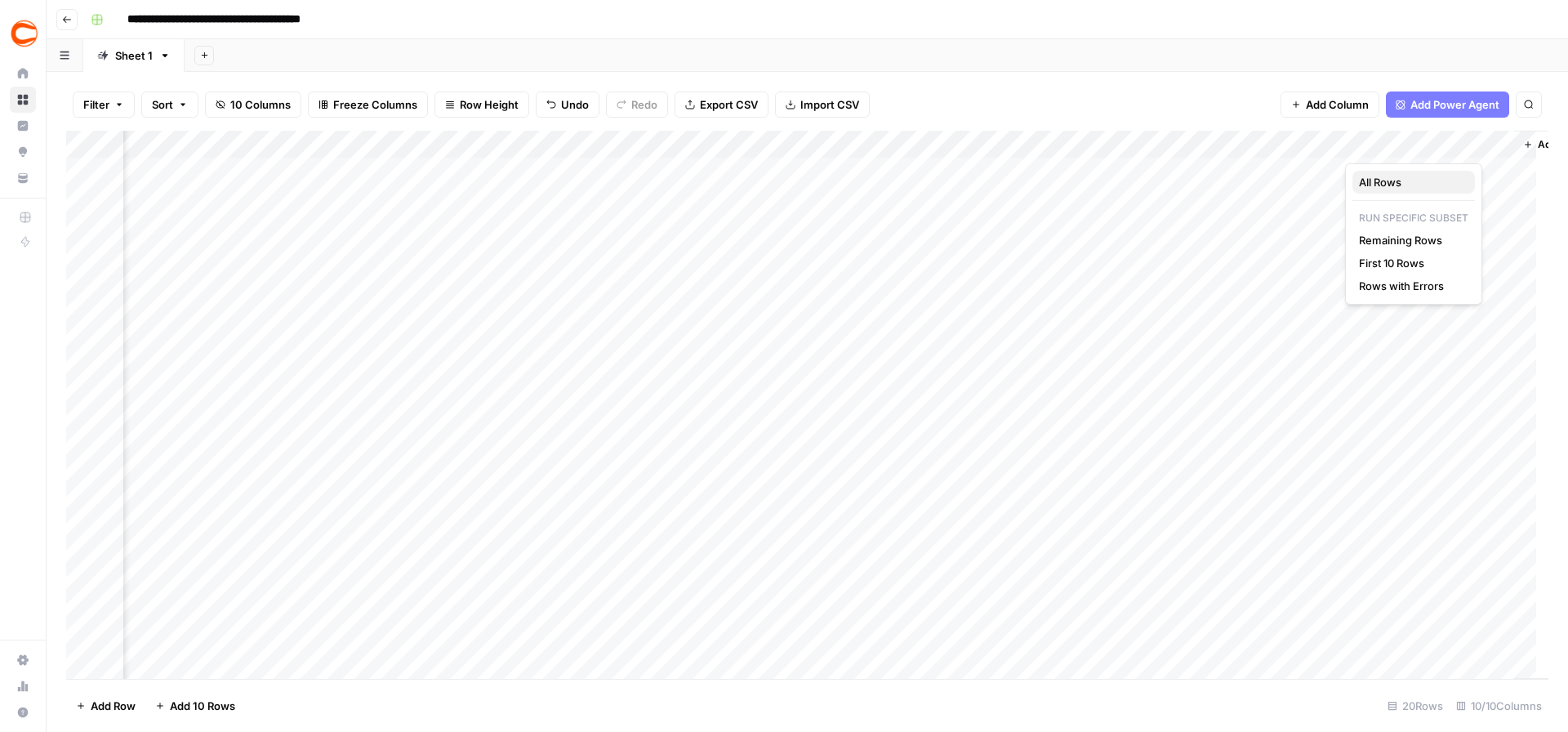
click at [1388, 180] on span "All Rows" at bounding box center [1410, 183] width 103 height 16
